Goal: Contribute content

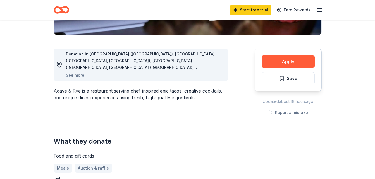
scroll to position [124, 0]
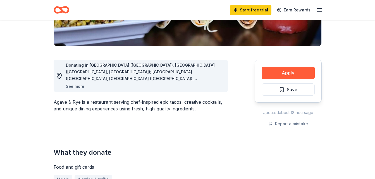
click at [79, 86] on button "See more" at bounding box center [75, 86] width 18 height 7
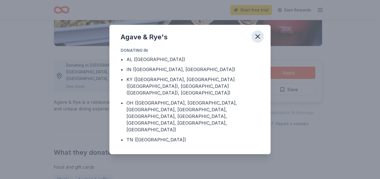
click at [258, 41] on icon "button" at bounding box center [257, 37] width 8 height 8
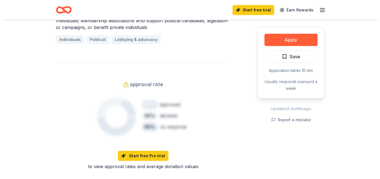
scroll to position [402, 0]
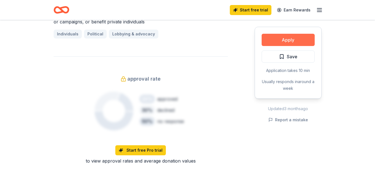
click at [286, 40] on button "Apply" at bounding box center [288, 40] width 53 height 12
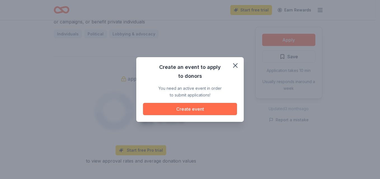
click at [194, 110] on button "Create event" at bounding box center [190, 109] width 94 height 12
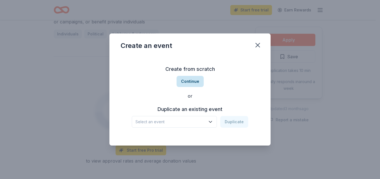
click at [186, 82] on button "Continue" at bounding box center [189, 81] width 27 height 11
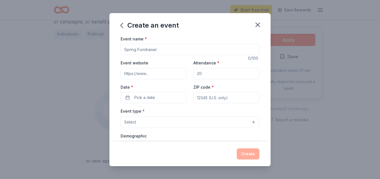
click at [248, 123] on button "Select" at bounding box center [189, 123] width 139 height 12
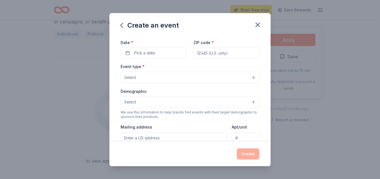
scroll to position [56, 0]
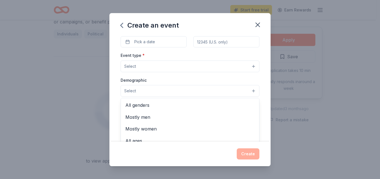
click at [249, 91] on button "Select" at bounding box center [189, 91] width 139 height 12
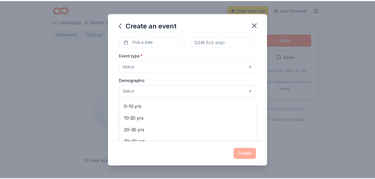
scroll to position [58, 0]
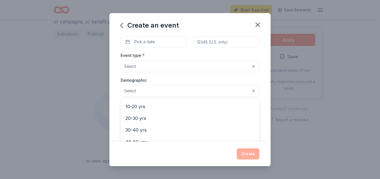
click at [258, 23] on div "Create an event Event name * 0 /100 Event website Attendance * Date * Pick a da…" at bounding box center [189, 89] width 161 height 153
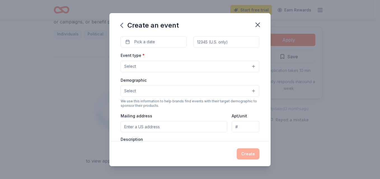
click at [258, 23] on icon "button" at bounding box center [257, 25] width 8 height 8
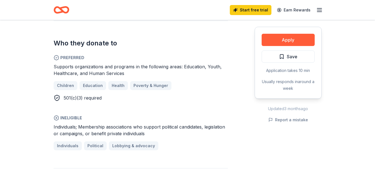
scroll to position [279, 0]
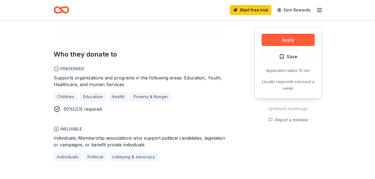
click at [68, 96] on div "Children Education Health Poverty & Hunger" at bounding box center [141, 96] width 174 height 9
click at [62, 96] on div "Children Education Health Poverty & Hunger" at bounding box center [141, 96] width 174 height 9
